Goal: Transaction & Acquisition: Purchase product/service

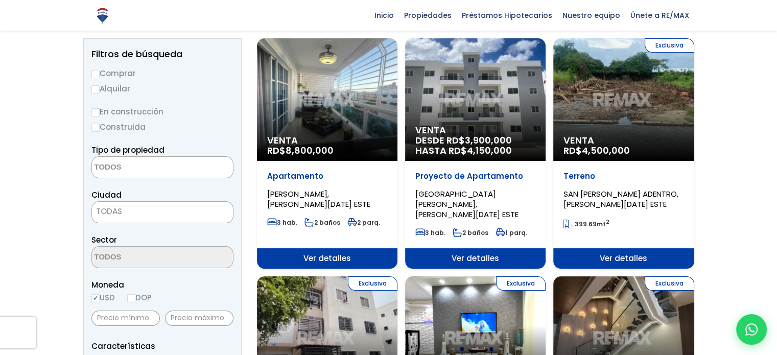
scroll to position [102, 0]
click at [116, 163] on textarea "Search" at bounding box center [141, 168] width 99 height 22
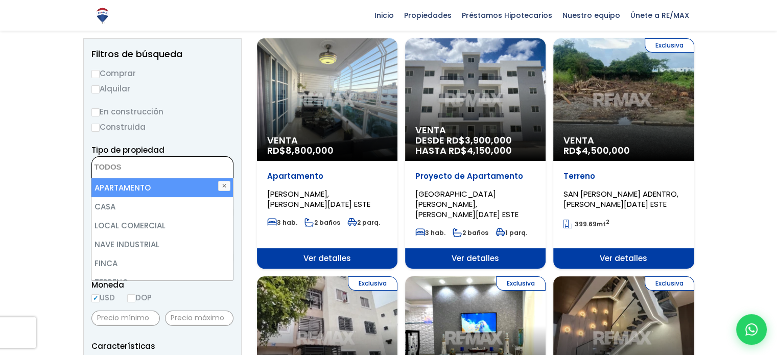
click at [116, 185] on li "APARTAMENTO" at bounding box center [161, 187] width 141 height 19
select select "apartment"
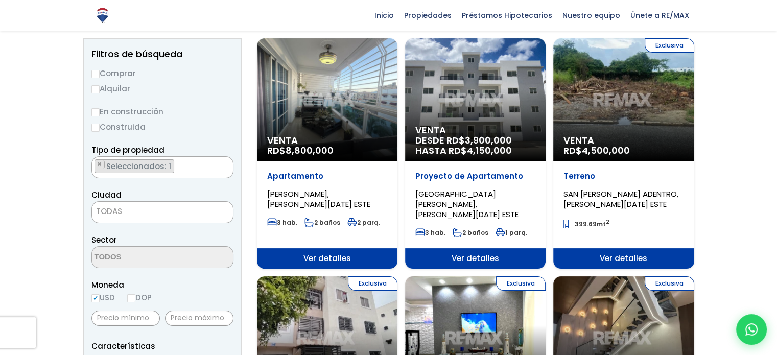
click at [96, 210] on span "TODAS" at bounding box center [109, 211] width 26 height 11
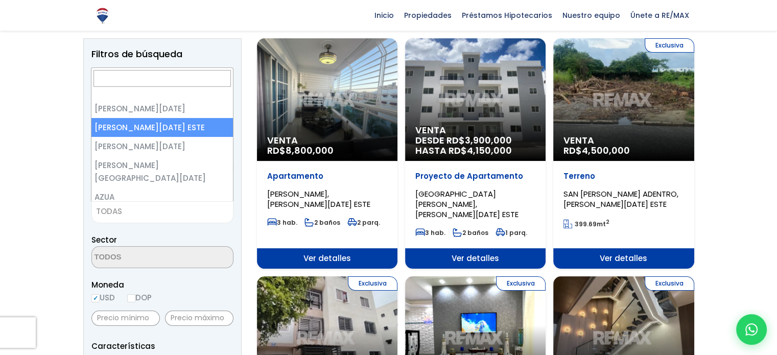
select select "148"
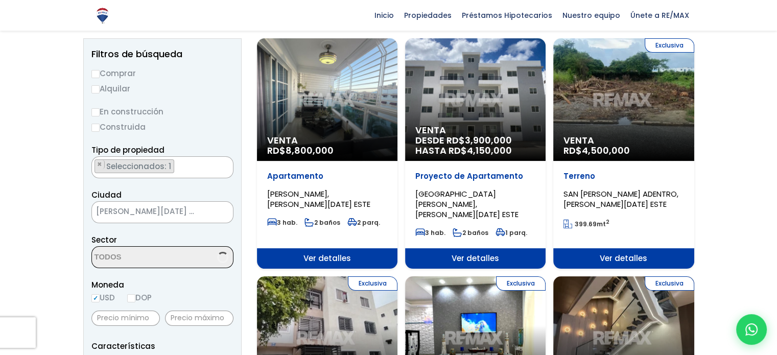
scroll to position [204, 0]
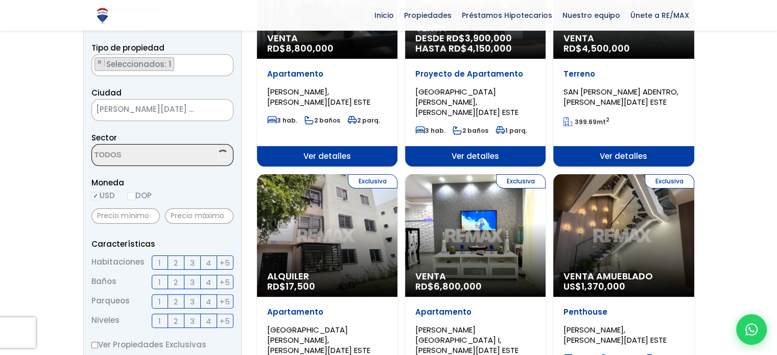
click at [190, 262] on span "3" at bounding box center [192, 262] width 5 height 13
click at [0, 0] on input "3" at bounding box center [0, 0] width 0 height 0
click at [209, 147] on span at bounding box center [162, 155] width 142 height 22
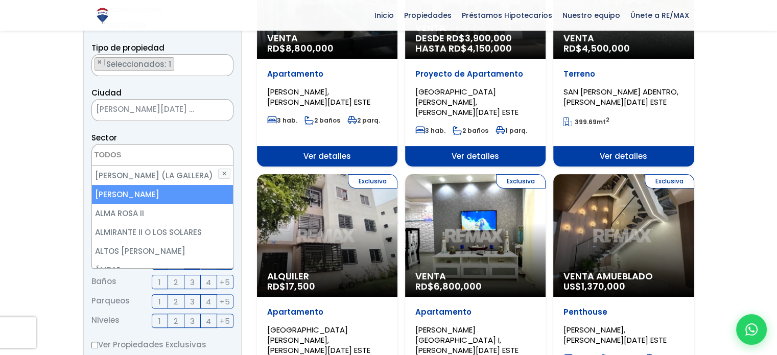
click at [148, 190] on li "[PERSON_NAME]" at bounding box center [162, 194] width 141 height 19
select select "13154"
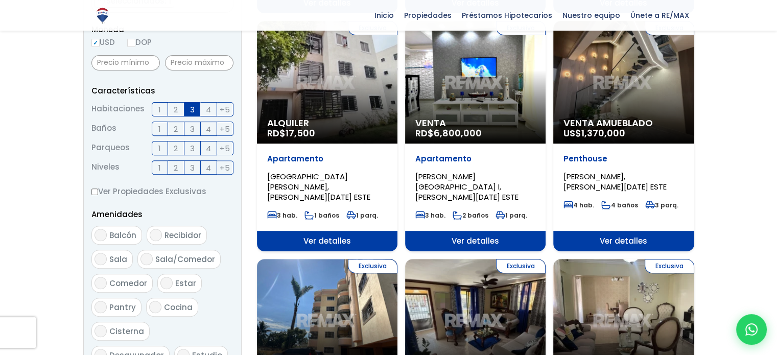
scroll to position [511, 0]
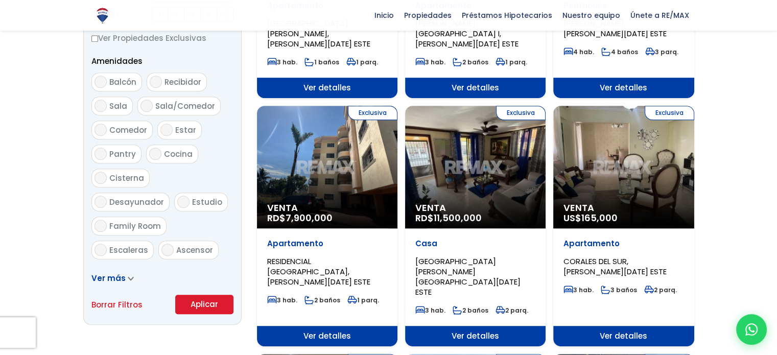
click at [199, 300] on button "Aplicar" at bounding box center [204, 304] width 58 height 19
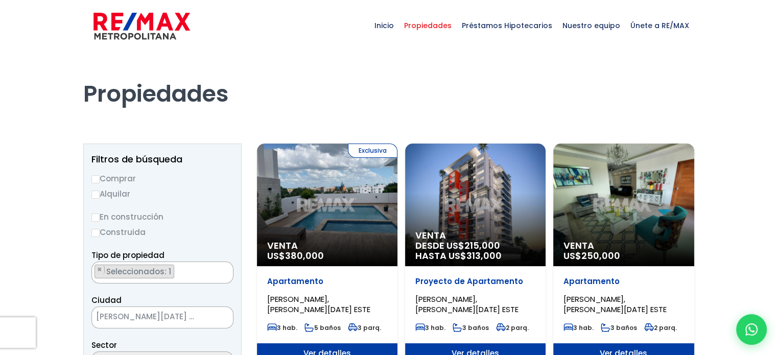
scroll to position [12, 0]
select select "13154"
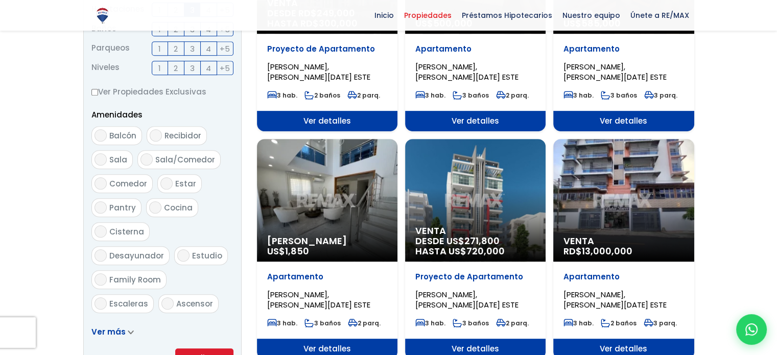
scroll to position [715, 0]
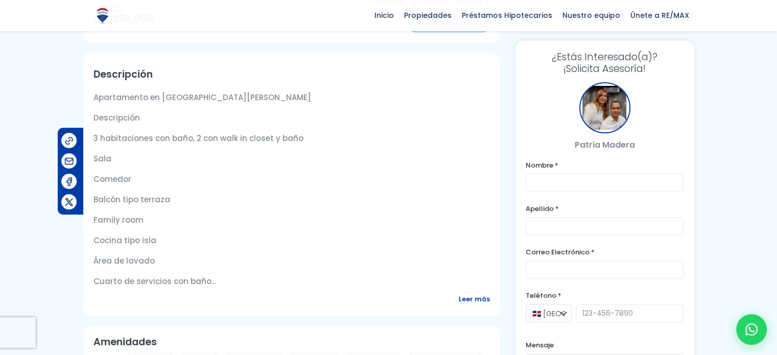
scroll to position [357, 0]
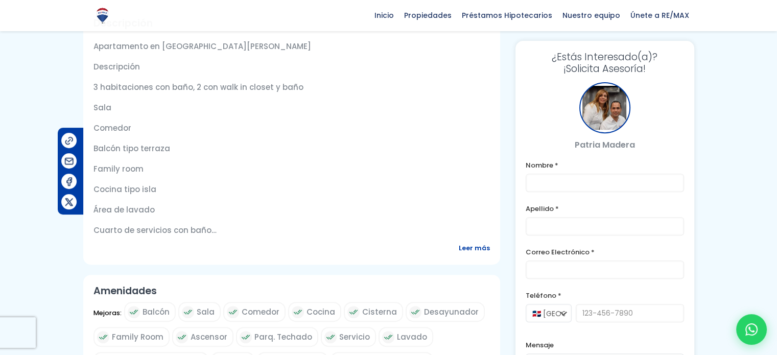
click at [482, 243] on span "Leer más" at bounding box center [474, 248] width 31 height 13
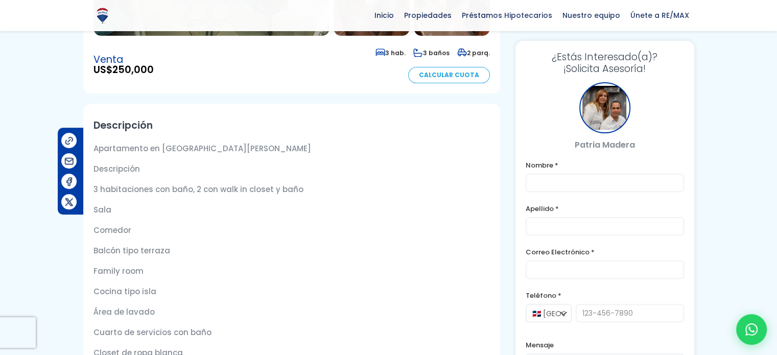
scroll to position [0, 0]
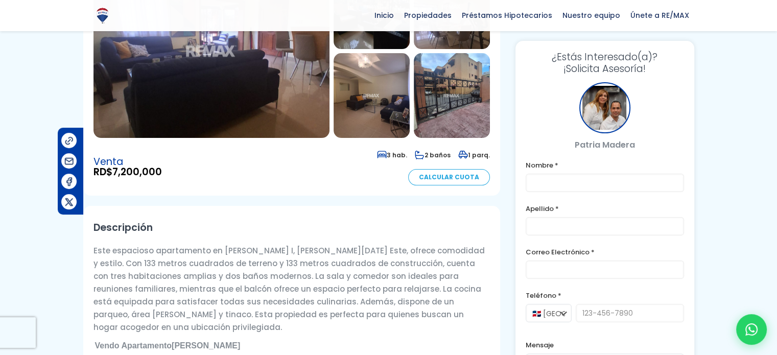
scroll to position [255, 0]
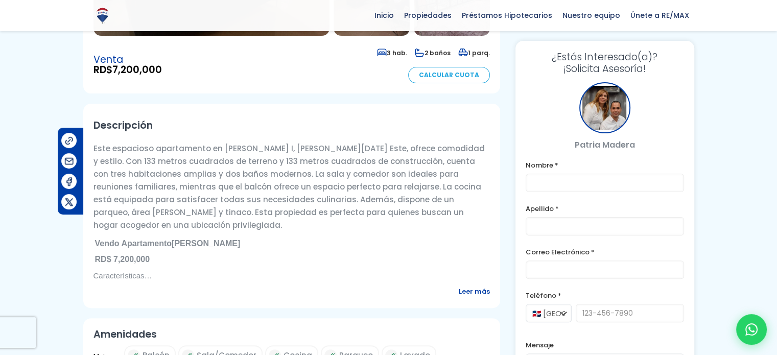
click at [473, 298] on span "Leer más" at bounding box center [474, 291] width 31 height 13
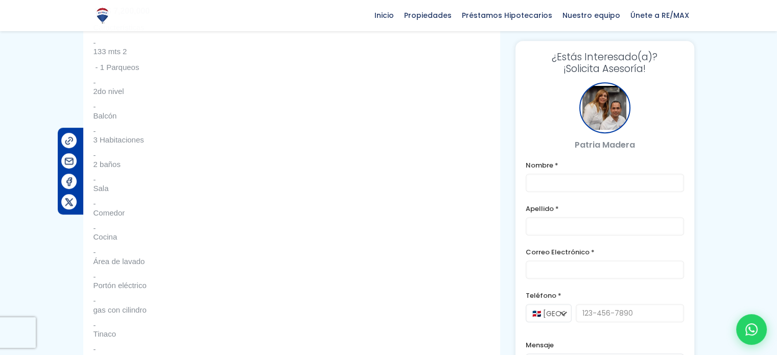
scroll to position [197, 0]
